Goal: Find contact information: Find contact information

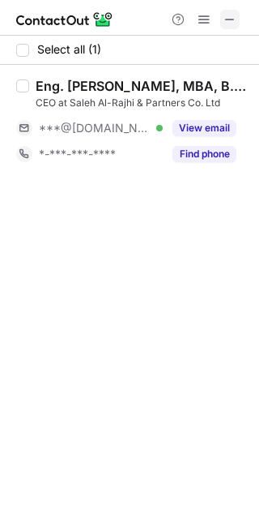
click at [228, 15] on span at bounding box center [230, 19] width 13 height 13
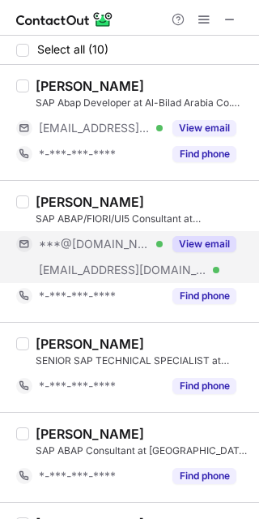
click at [203, 237] on button "View email" at bounding box center [205, 244] width 64 height 16
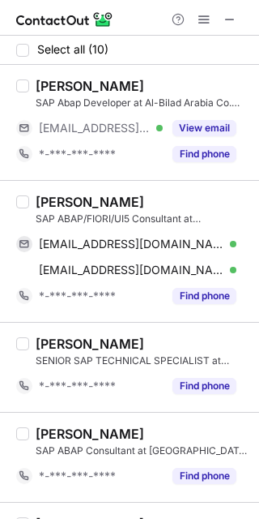
click at [66, 203] on div "[PERSON_NAME]" at bounding box center [90, 202] width 109 height 16
click at [66, 202] on div "Muhammad Anas Javeri" at bounding box center [90, 202] width 109 height 16
copy div "Muhammad"
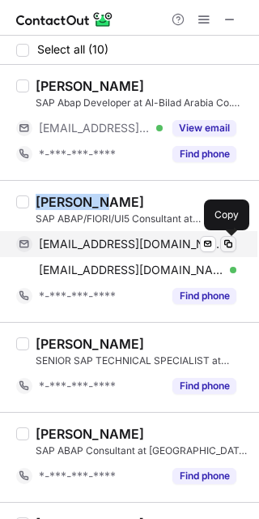
click at [224, 241] on span at bounding box center [228, 243] width 13 height 13
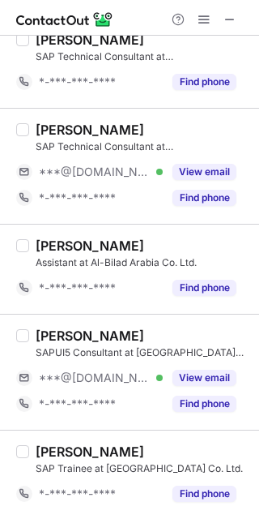
scroll to position [603, 0]
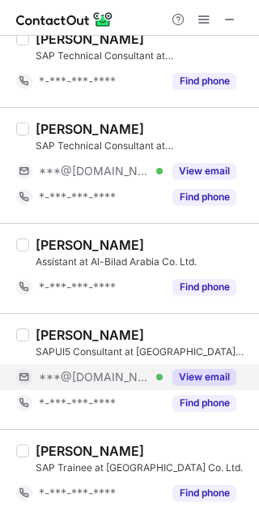
click at [195, 378] on button "View email" at bounding box center [205, 377] width 64 height 16
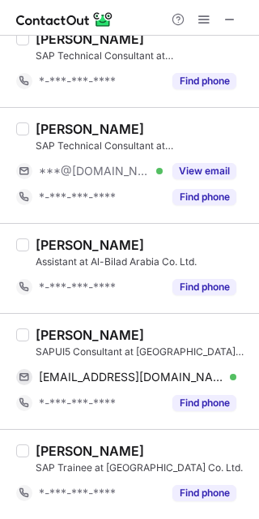
click at [55, 335] on div "Muneeb Ali" at bounding box center [90, 335] width 109 height 16
copy div "Muneeb"
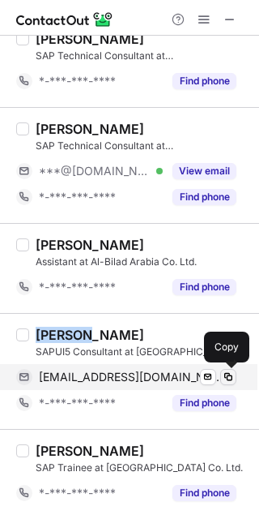
click at [233, 379] on button at bounding box center [228, 377] width 16 height 16
click at [233, 378] on span at bounding box center [228, 376] width 13 height 13
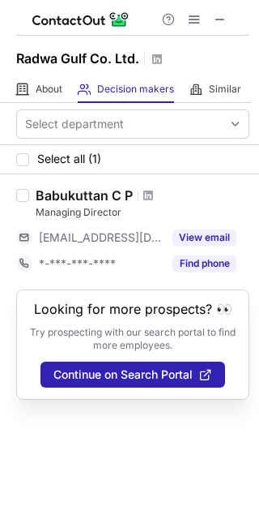
click at [215, 13] on span at bounding box center [220, 19] width 13 height 13
click at [115, 17] on img at bounding box center [80, 19] width 97 height 19
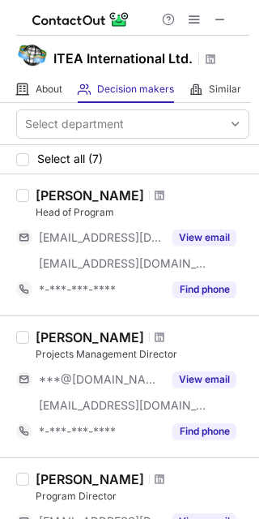
click at [195, 25] on span at bounding box center [194, 19] width 13 height 13
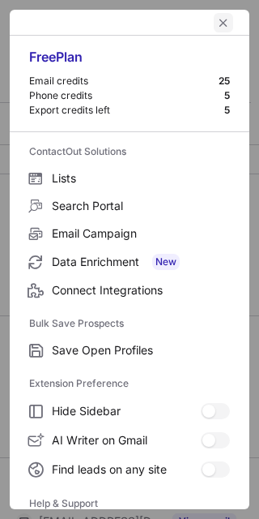
click at [217, 20] on span "left-button" at bounding box center [223, 22] width 13 height 13
click at [215, 20] on span at bounding box center [220, 19] width 13 height 13
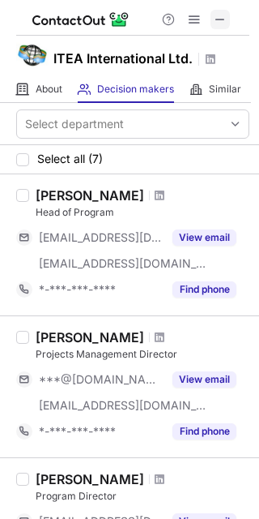
click at [214, 21] on span at bounding box center [220, 19] width 13 height 13
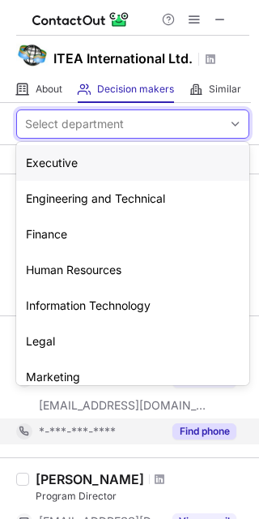
click at [229, 127] on span at bounding box center [235, 123] width 13 height 13
click at [229, 124] on span at bounding box center [235, 123] width 13 height 13
click at [135, 423] on div "*-***-***-****" at bounding box center [89, 431] width 147 height 26
click at [126, 407] on div "***@iteaint.com" at bounding box center [101, 405] width 124 height 15
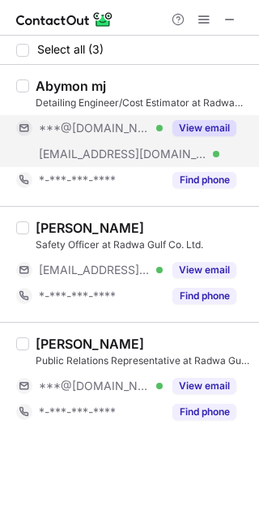
click at [229, 128] on button "View email" at bounding box center [205, 128] width 64 height 16
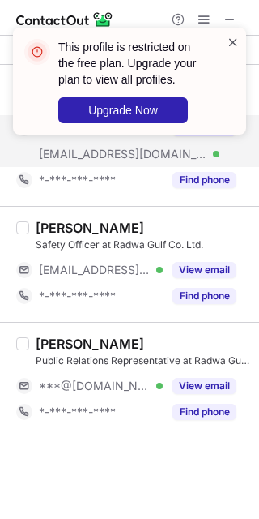
click at [233, 38] on span at bounding box center [233, 42] width 13 height 16
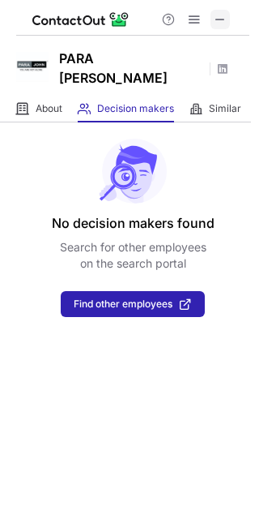
click at [224, 18] on span at bounding box center [220, 19] width 13 height 13
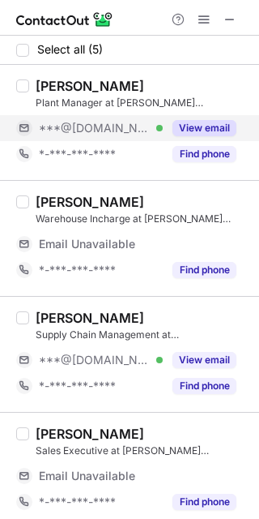
click at [208, 125] on button "View email" at bounding box center [205, 128] width 64 height 16
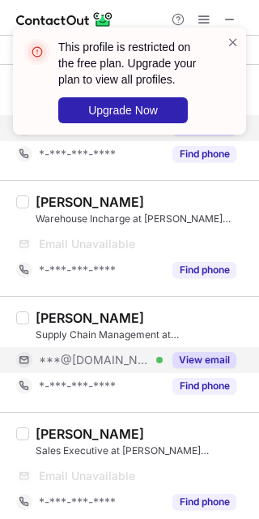
click at [186, 361] on button "View email" at bounding box center [205, 360] width 64 height 16
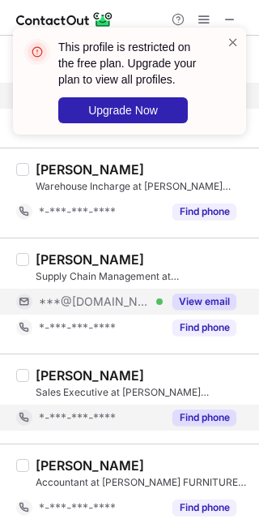
scroll to position [49, 0]
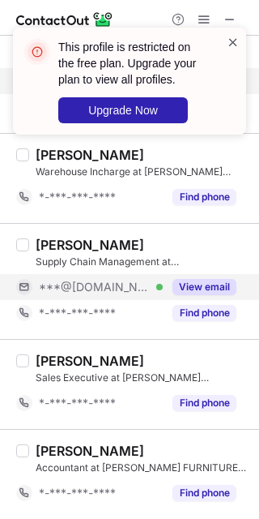
click at [228, 37] on span at bounding box center [233, 42] width 13 height 16
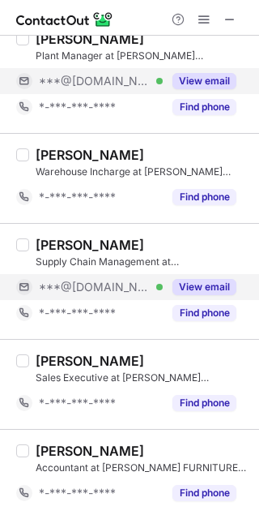
click at [207, 21] on div "This profile is restricted on the free plan. Upgrade your plan to view all prof…" at bounding box center [129, 87] width 259 height 152
click at [207, 20] on span at bounding box center [204, 19] width 13 height 13
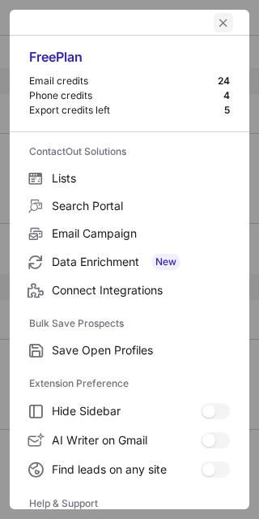
click at [217, 24] on span "left-button" at bounding box center [223, 22] width 13 height 13
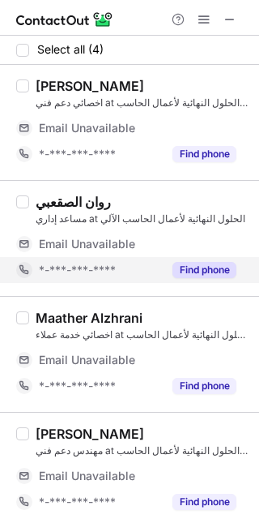
scroll to position [10, 0]
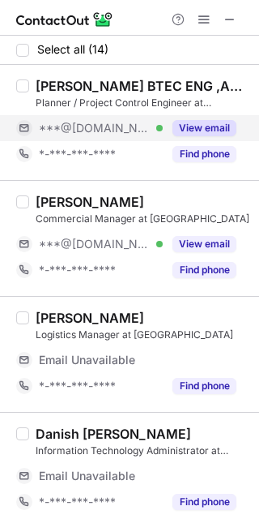
click at [206, 130] on button "View email" at bounding box center [205, 128] width 64 height 16
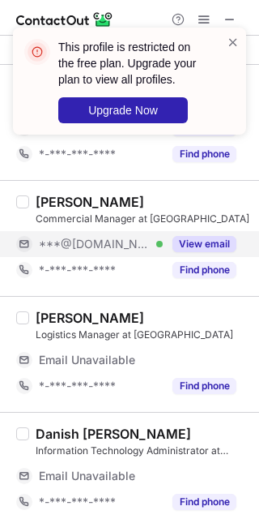
click at [199, 241] on button "View email" at bounding box center [205, 244] width 64 height 16
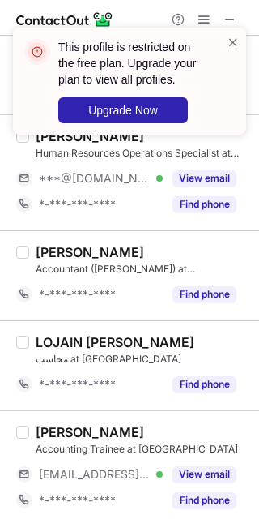
scroll to position [540, 0]
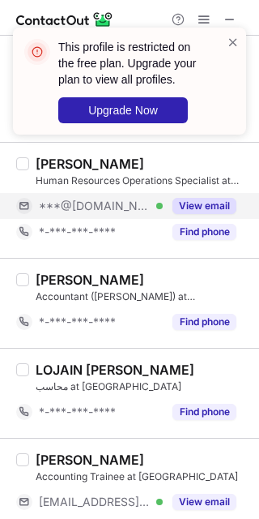
click at [211, 203] on button "View email" at bounding box center [205, 206] width 64 height 16
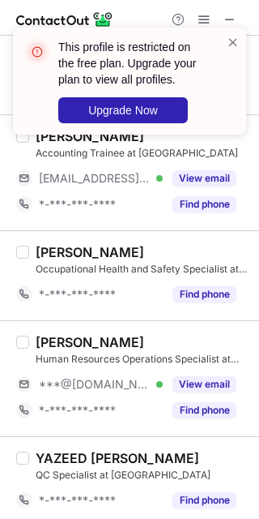
scroll to position [864, 0]
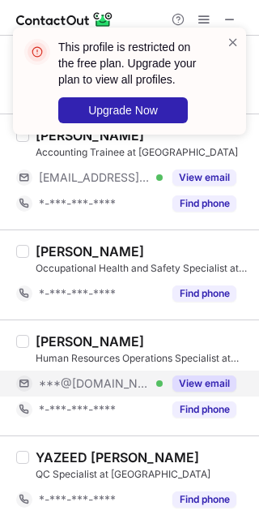
click at [213, 374] on div "View email" at bounding box center [200, 383] width 74 height 26
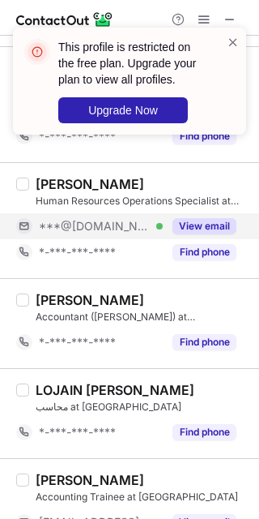
scroll to position [557, 0]
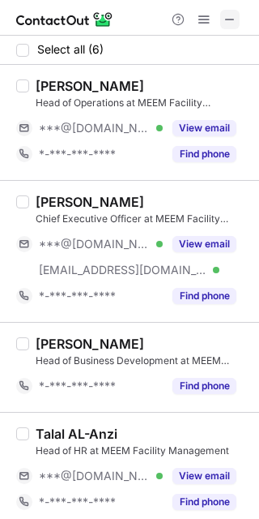
click at [229, 17] on span at bounding box center [230, 19] width 13 height 13
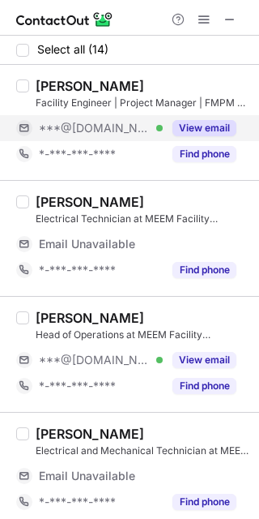
click at [179, 132] on button "View email" at bounding box center [205, 128] width 64 height 16
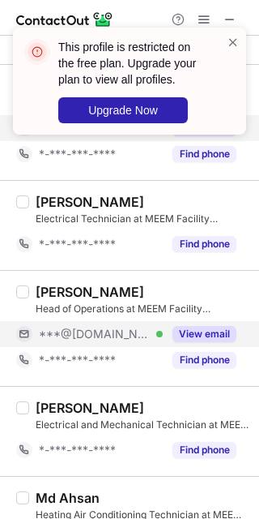
click at [220, 338] on button "View email" at bounding box center [205, 334] width 64 height 16
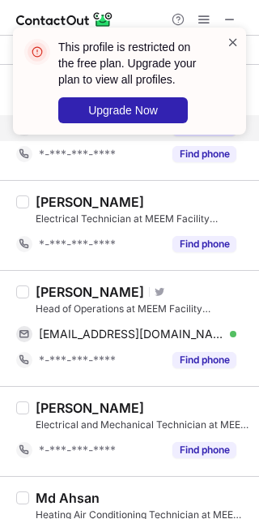
click at [229, 44] on span at bounding box center [233, 42] width 13 height 16
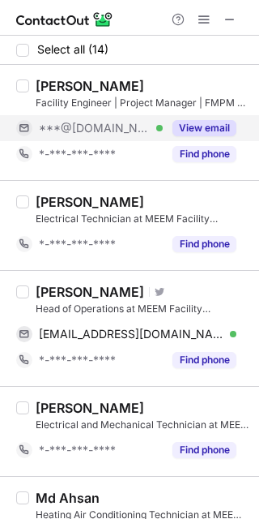
click at [58, 294] on div "[PERSON_NAME]" at bounding box center [90, 292] width 109 height 16
click at [95, 287] on div "[PERSON_NAME]" at bounding box center [90, 292] width 109 height 16
copy div "Mustaza"
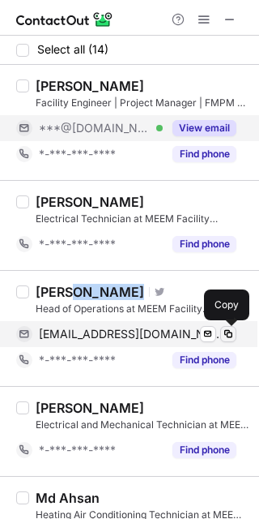
click at [230, 335] on span at bounding box center [228, 333] width 13 height 13
click at [231, 334] on span at bounding box center [228, 333] width 13 height 13
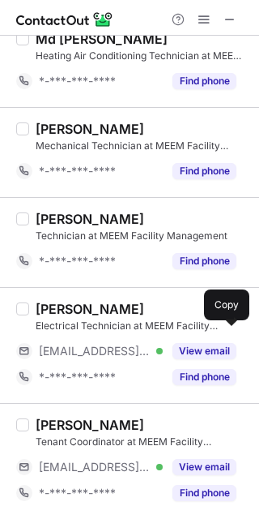
scroll to position [963, 0]
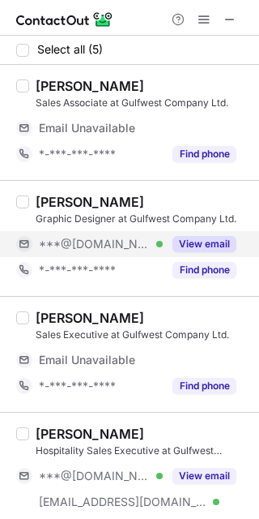
click at [194, 241] on button "View email" at bounding box center [205, 244] width 64 height 16
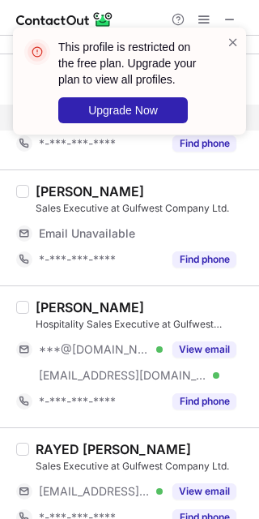
scroll to position [152, 0]
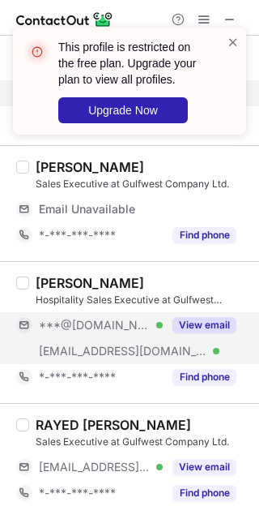
click at [211, 323] on button "View email" at bounding box center [205, 325] width 64 height 16
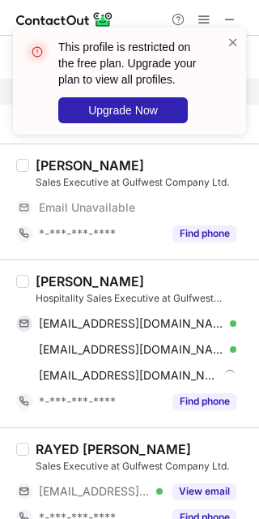
click at [46, 281] on div "[PERSON_NAME]" at bounding box center [90, 281] width 109 height 16
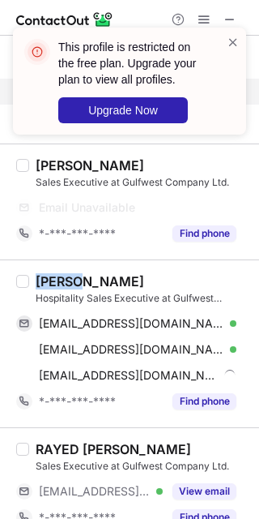
copy div "Bilal"
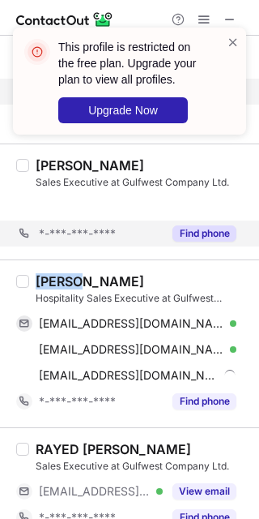
scroll to position [126, 0]
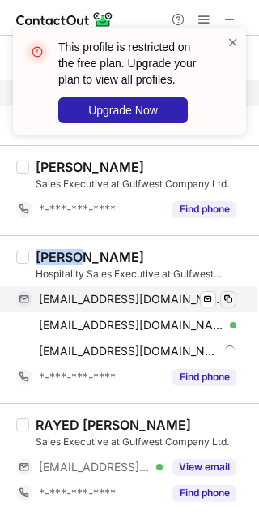
click at [231, 300] on span at bounding box center [228, 299] width 13 height 13
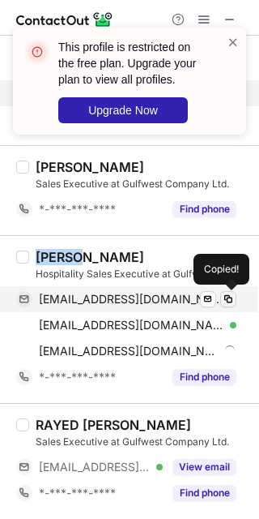
click at [231, 300] on span at bounding box center [228, 299] width 13 height 13
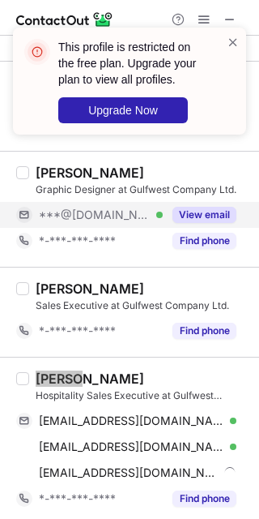
scroll to position [0, 0]
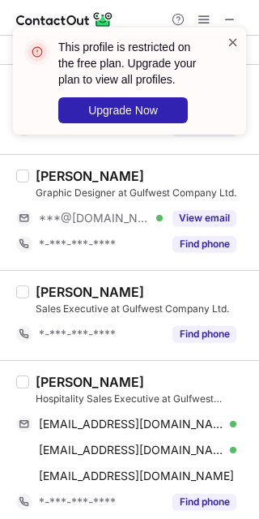
click at [234, 40] on span at bounding box center [233, 42] width 13 height 16
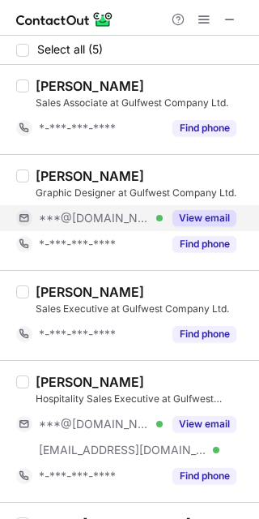
click at [195, 223] on button "View email" at bounding box center [205, 218] width 64 height 16
click at [54, 176] on div "Laila Khoja" at bounding box center [90, 176] width 109 height 16
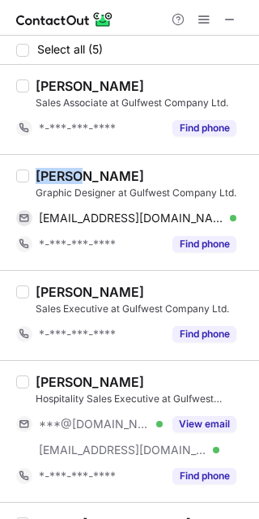
click at [54, 176] on div "Laila Khoja" at bounding box center [90, 176] width 109 height 16
copy div "Laila"
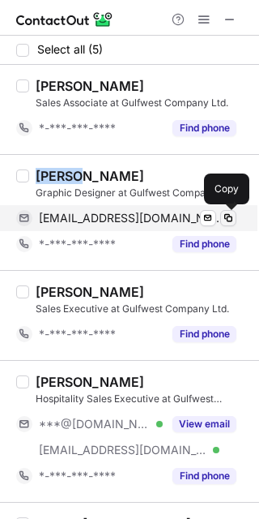
click at [228, 216] on span at bounding box center [228, 217] width 13 height 13
click at [229, 216] on span at bounding box center [228, 217] width 13 height 13
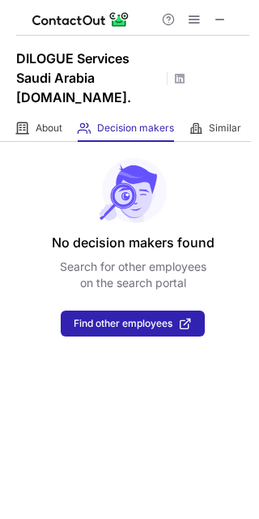
click at [127, 332] on div "No decision makers found Search for other employees on the search portal Find o…" at bounding box center [129, 330] width 259 height 377
